Goal: Information Seeking & Learning: Learn about a topic

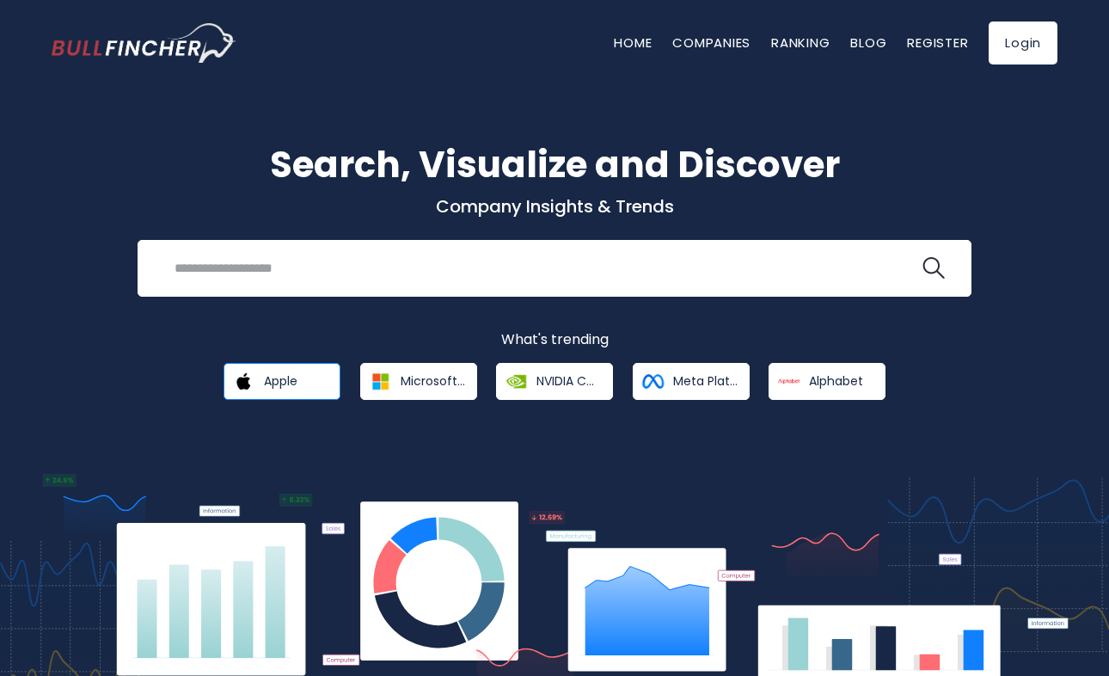
click at [277, 372] on link "Apple" at bounding box center [282, 381] width 117 height 37
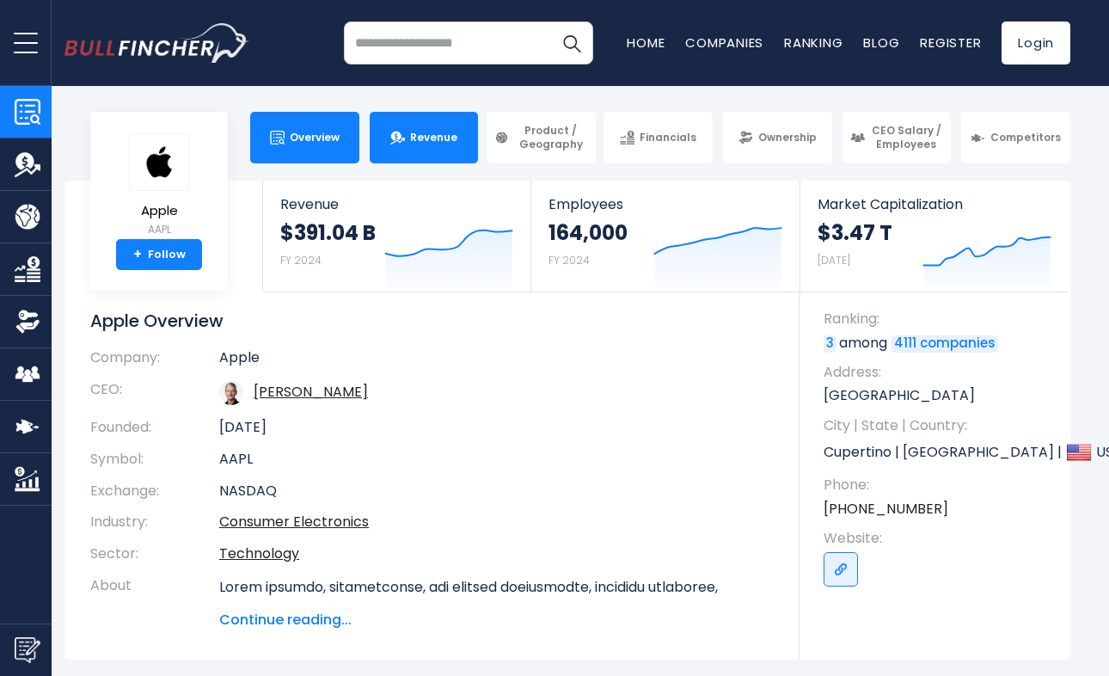
click at [434, 144] on span "Revenue" at bounding box center [433, 138] width 47 height 14
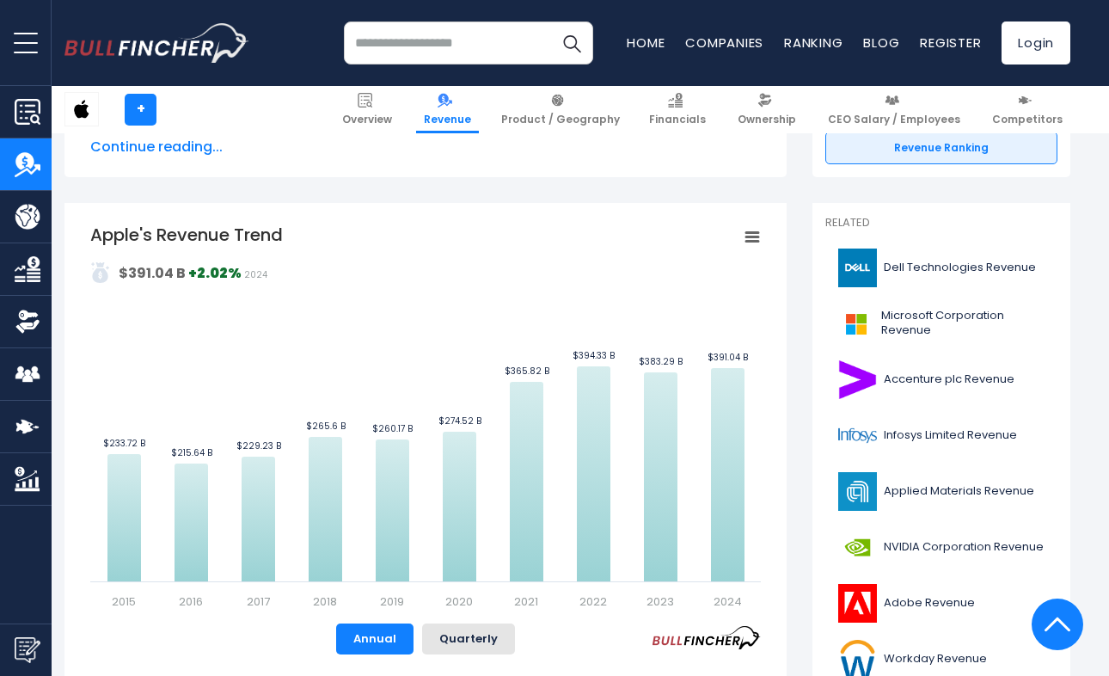
scroll to position [303, 0]
